Goal: Information Seeking & Learning: Find specific fact

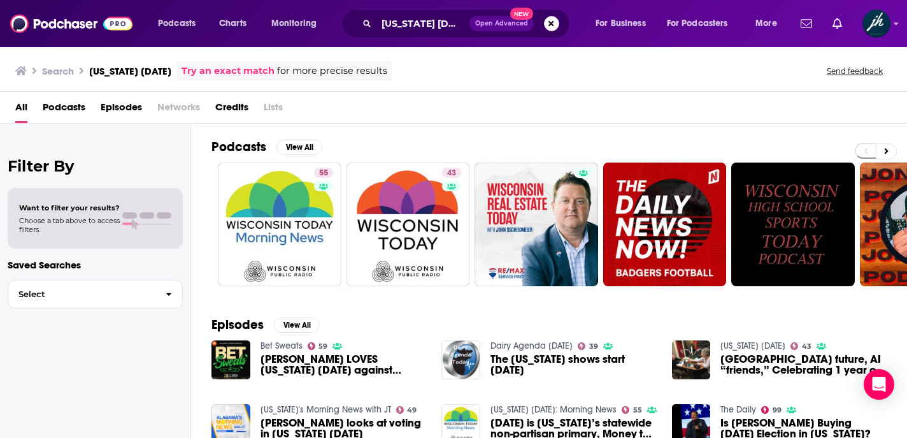
click at [553, 25] on button "Search podcasts, credits, & more..." at bounding box center [551, 23] width 15 height 15
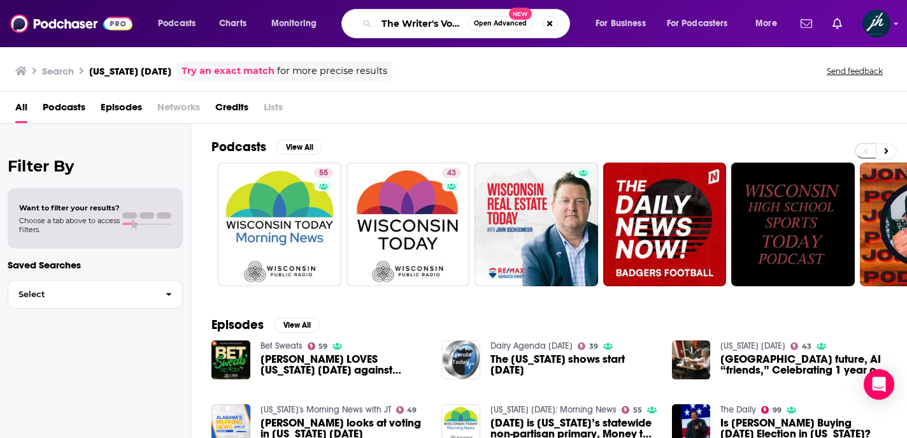
scroll to position [0, 4]
type input "The Writer's Voice"
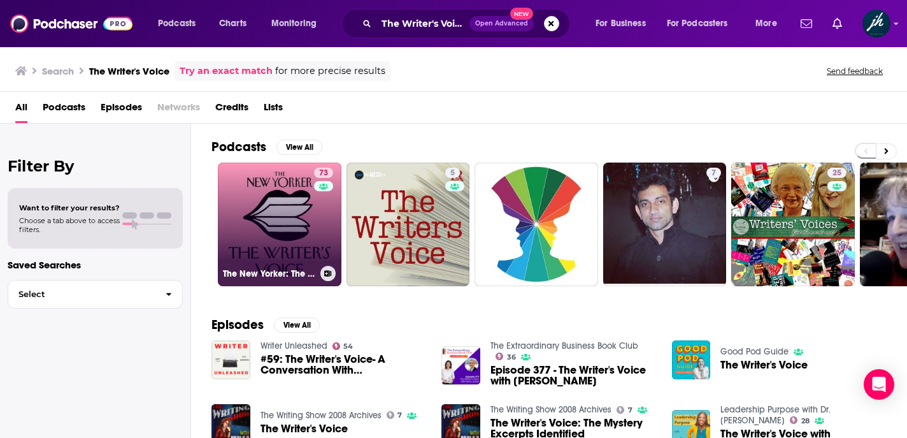
click at [274, 235] on link "73 The New Yorker: The Writer's Voice - New Fiction from The New Yorker" at bounding box center [280, 224] width 124 height 124
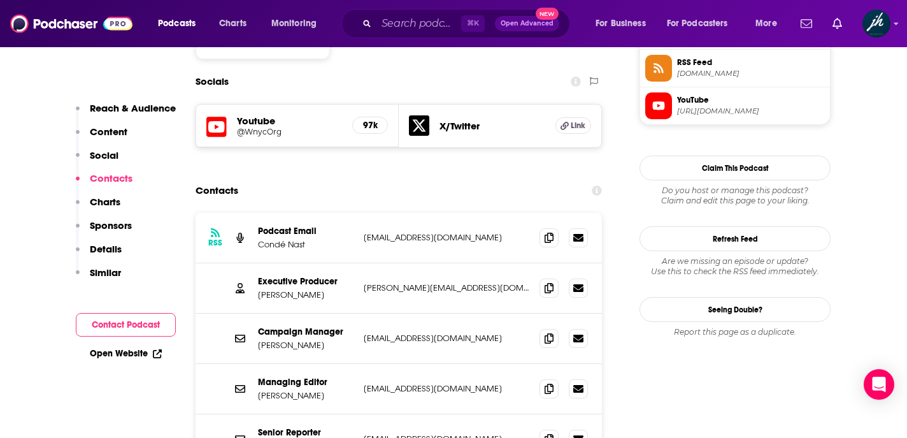
scroll to position [1071, 0]
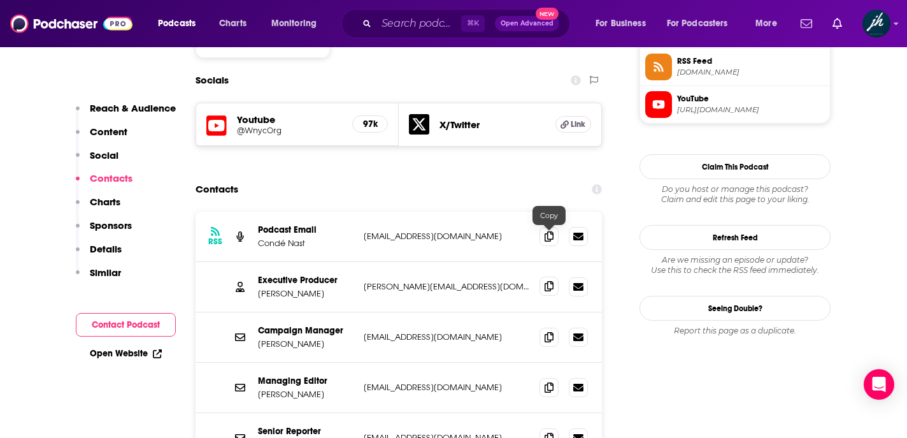
click at [545, 281] on icon at bounding box center [549, 286] width 9 height 10
